Goal: Task Accomplishment & Management: Manage account settings

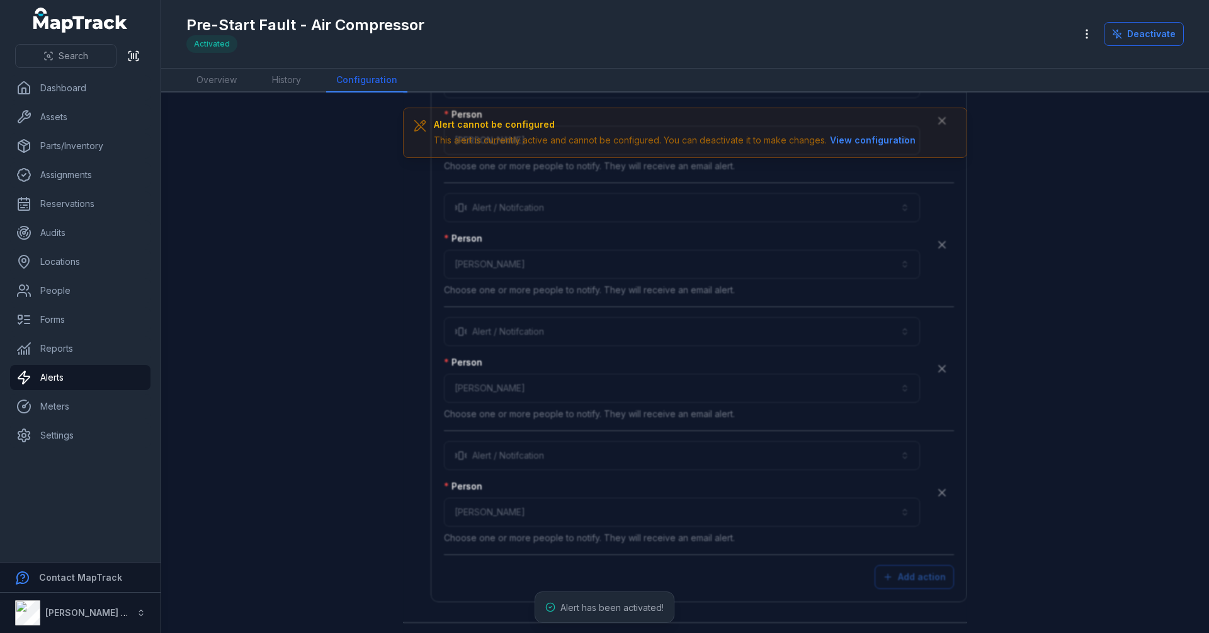
scroll to position [4799, 0]
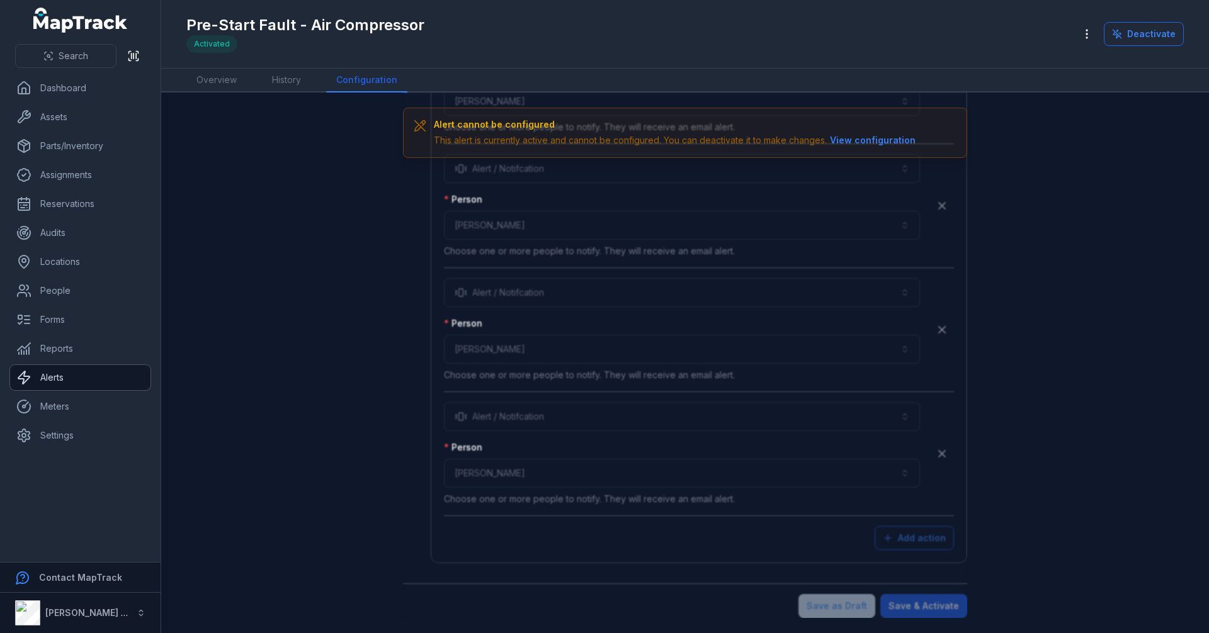
click at [52, 370] on link "Alerts" at bounding box center [80, 377] width 140 height 25
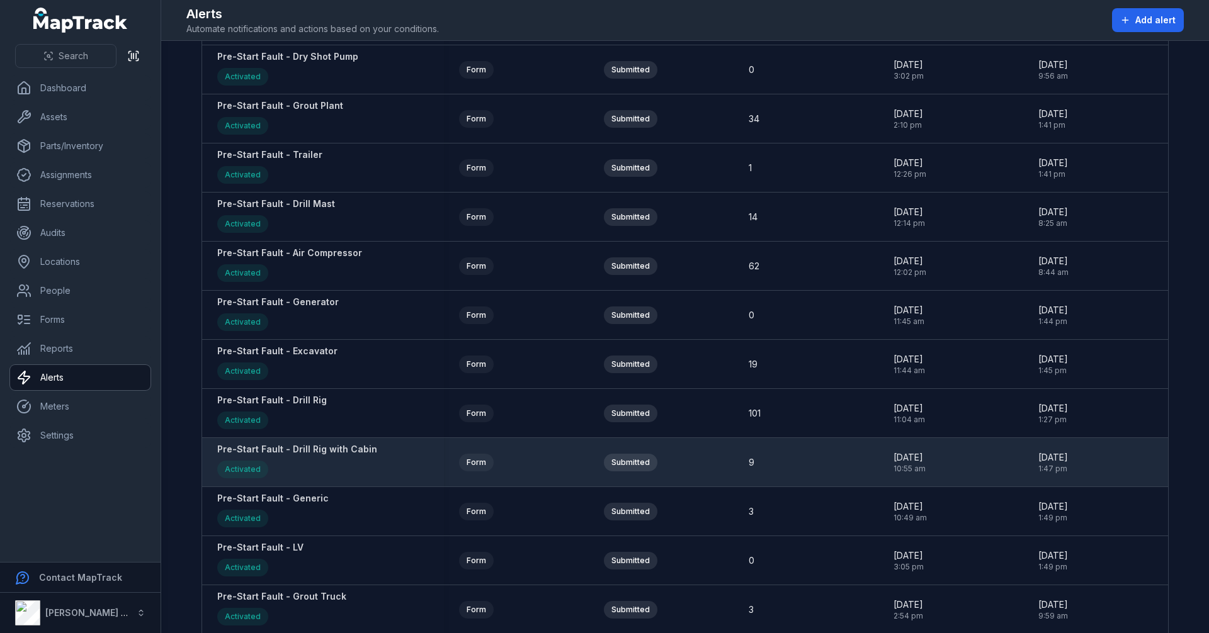
scroll to position [1556, 0]
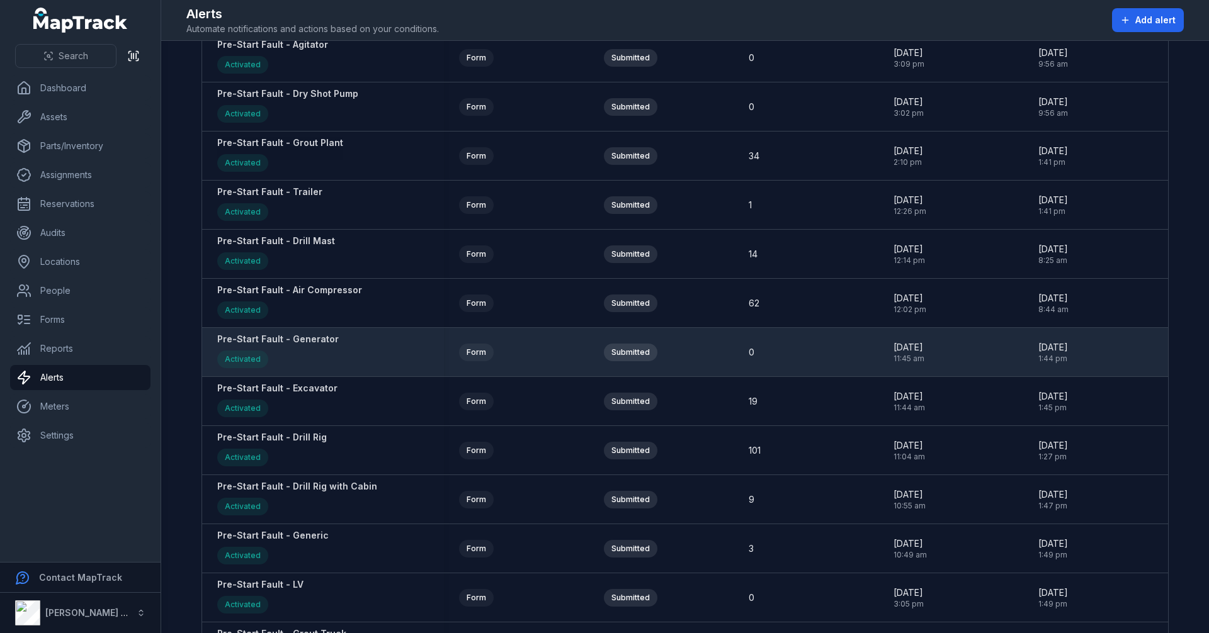
click at [302, 339] on strong "Pre-Start Fault - Generator" at bounding box center [277, 339] width 121 height 13
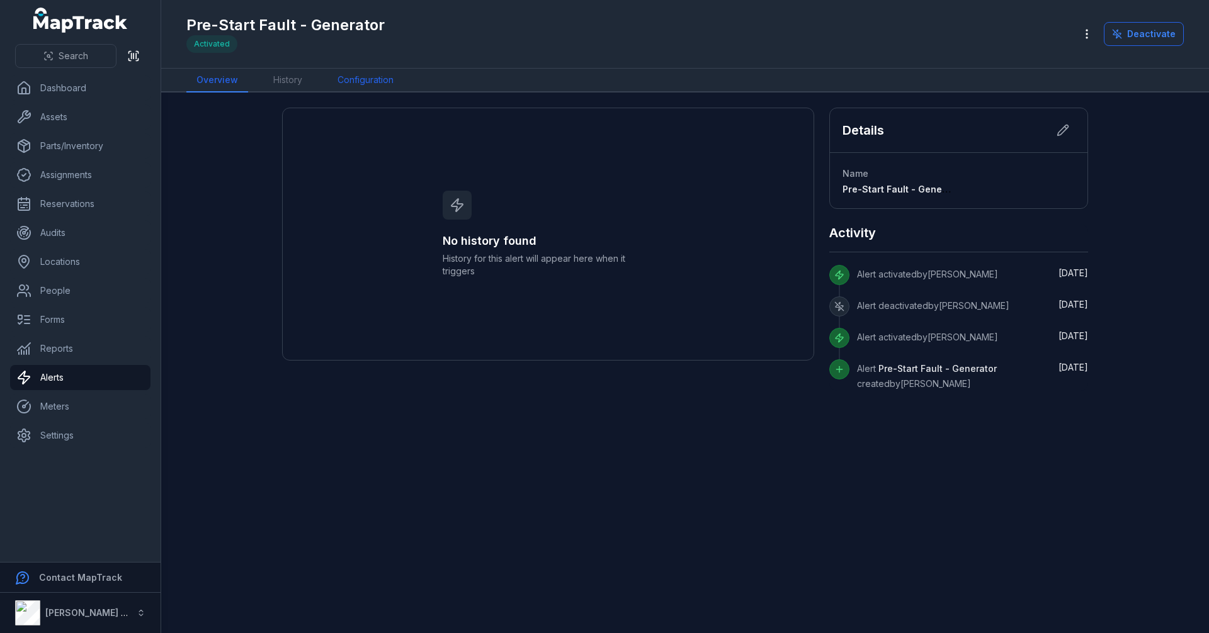
click at [360, 79] on link "Configuration" at bounding box center [365, 81] width 76 height 24
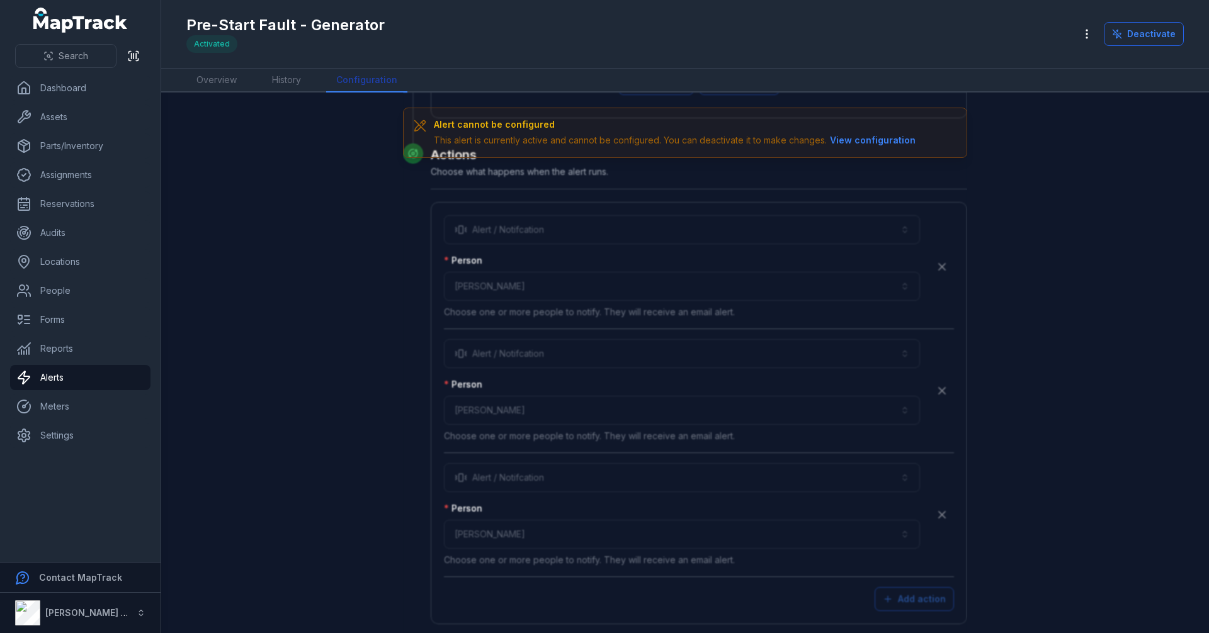
scroll to position [2405, 0]
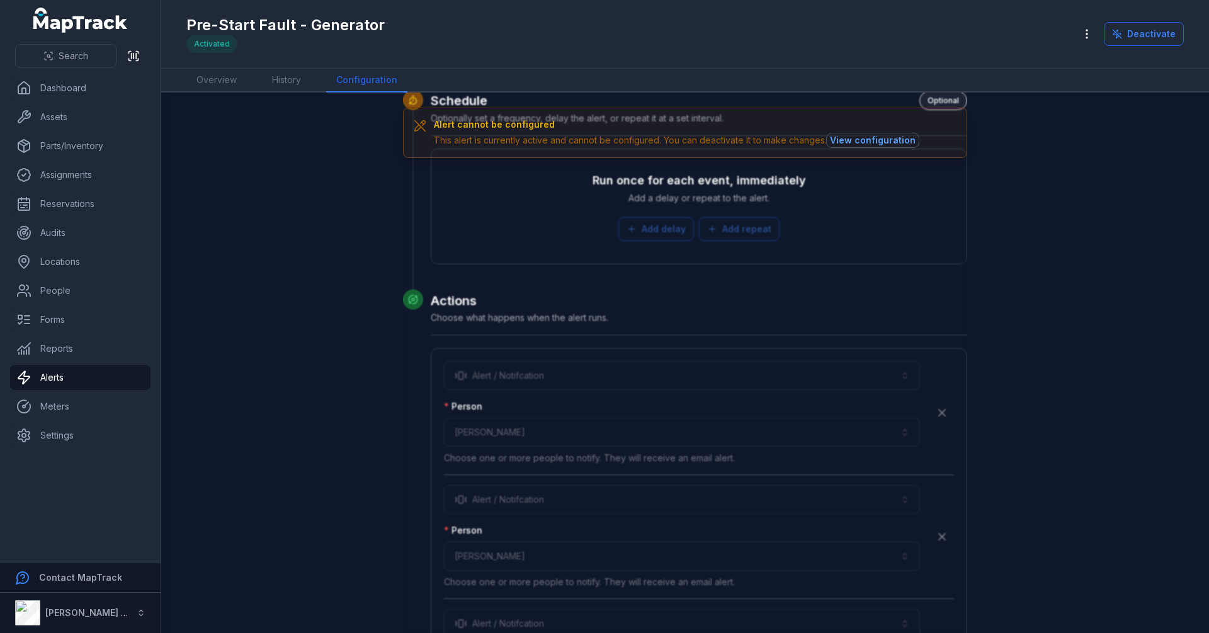
click at [900, 138] on button "View configuration" at bounding box center [873, 140] width 92 height 14
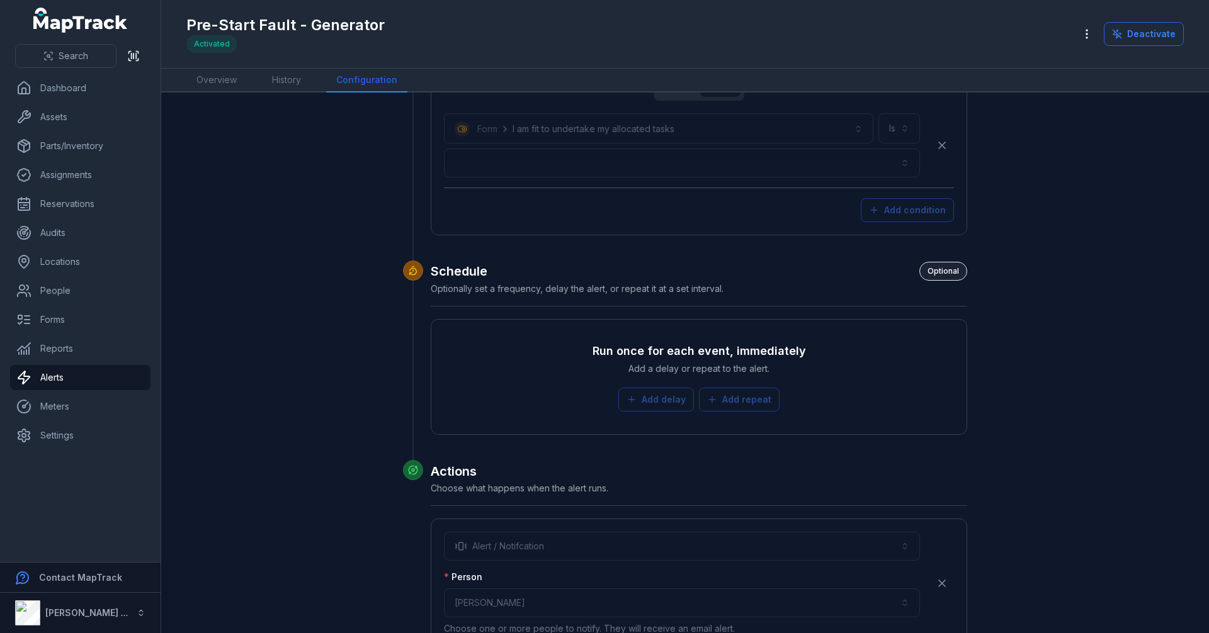
scroll to position [2547, 0]
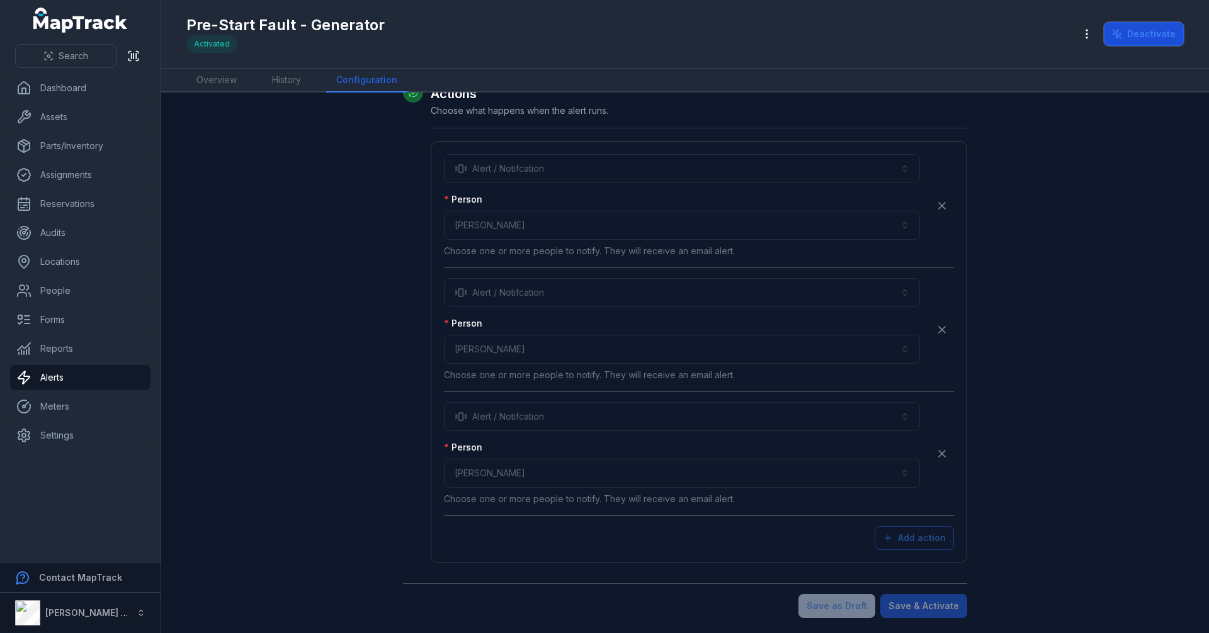
click at [1122, 31] on icon at bounding box center [1117, 34] width 10 height 10
